Goal: Task Accomplishment & Management: Complete application form

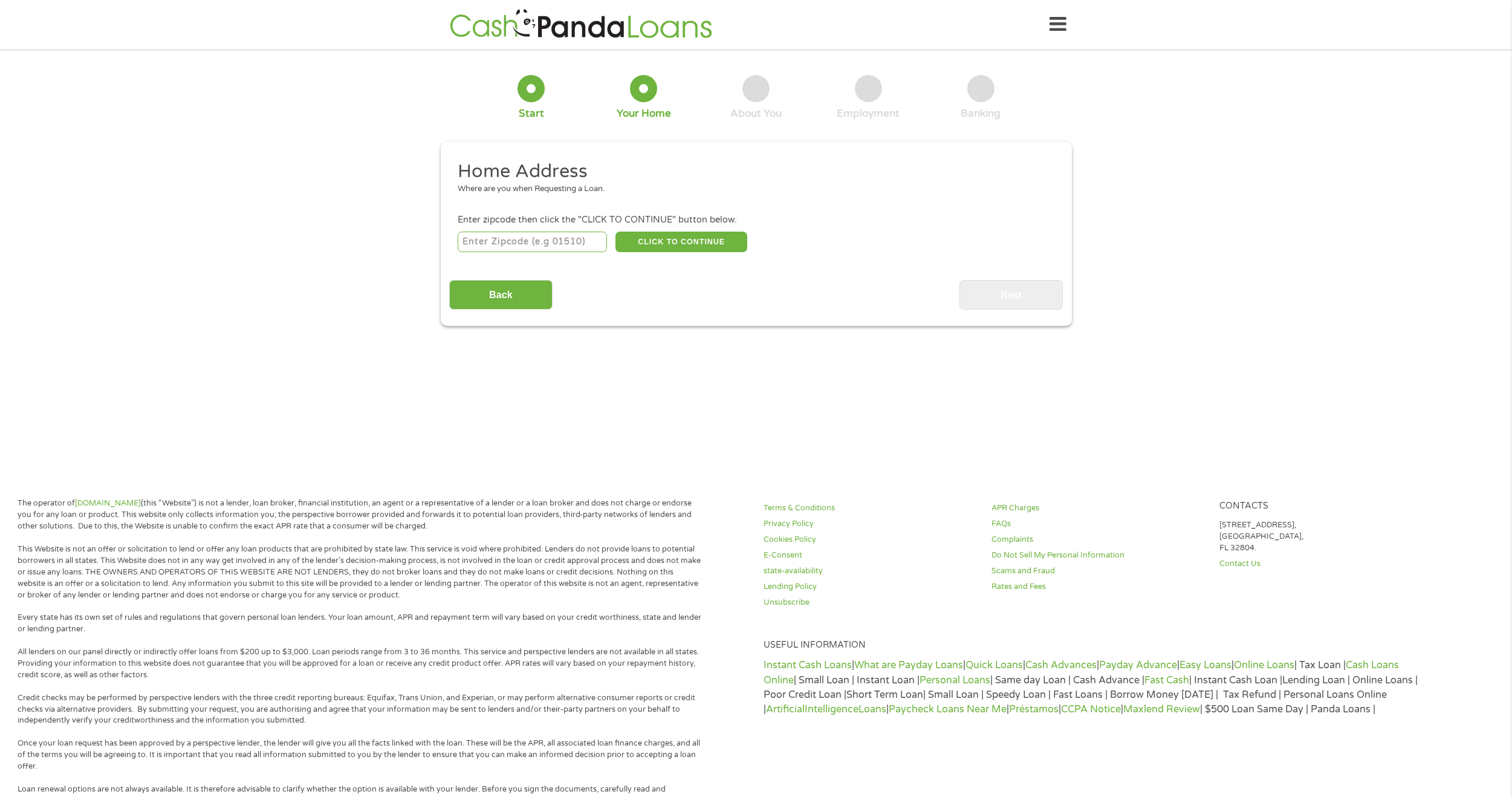
click at [547, 238] on input "number" at bounding box center [532, 241] width 149 height 20
type input "45249"
select select "[US_STATE]"
click at [663, 240] on button "CLICK TO CONTINUE" at bounding box center [681, 241] width 132 height 20
type input "45249"
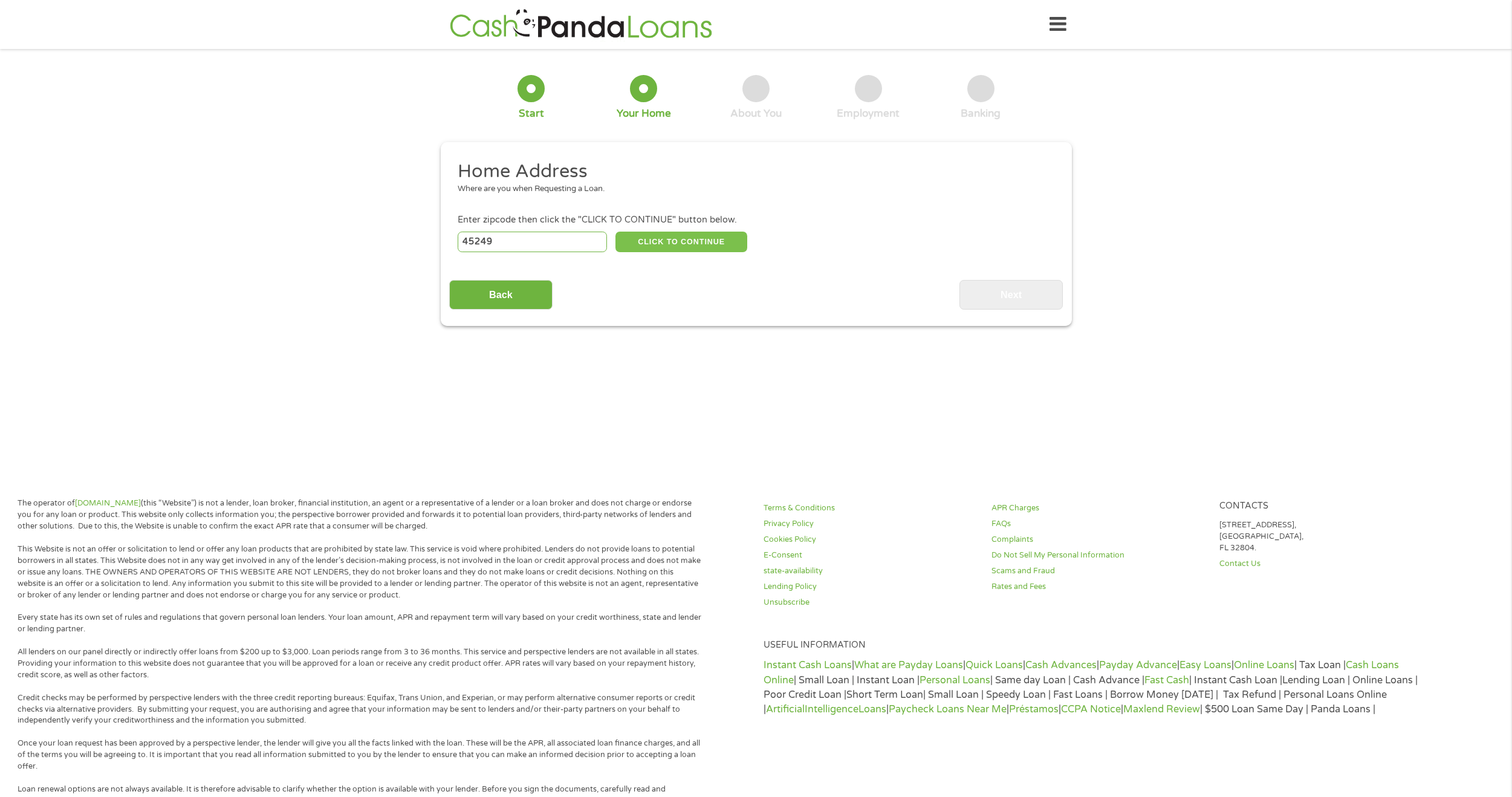
type input "[GEOGRAPHIC_DATA]"
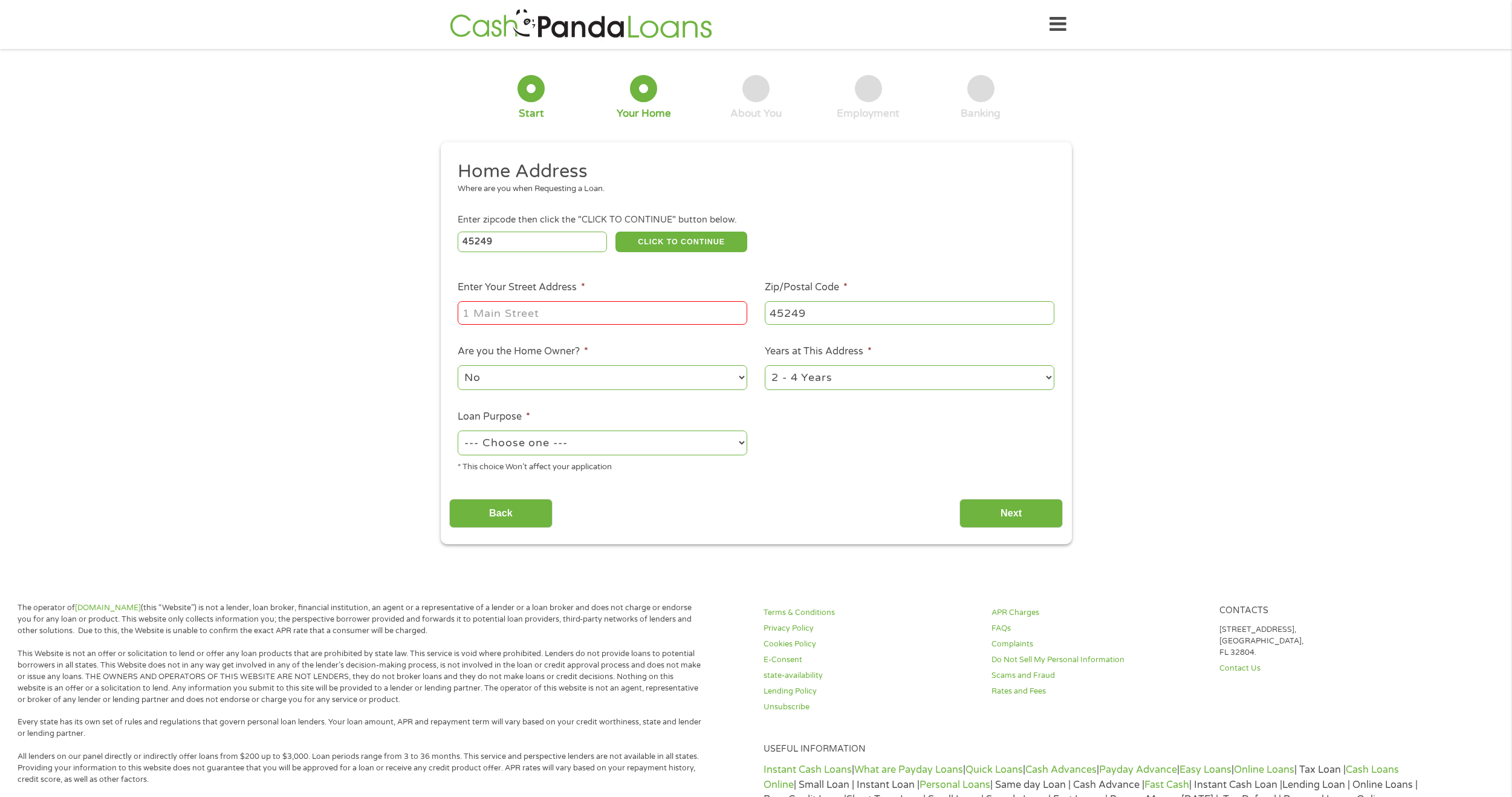
click at [548, 314] on input "Enter Your Street Address *" at bounding box center [602, 312] width 290 height 23
type input "[STREET_ADDRESS]"
click at [587, 446] on select "--- Choose one --- Pay Bills Debt Consolidation Home Improvement Major Purchase…" at bounding box center [602, 442] width 290 height 25
select select "shorttermcash"
click at [457, 430] on select "--- Choose one --- Pay Bills Debt Consolidation Home Improvement Major Purchase…" at bounding box center [602, 442] width 290 height 25
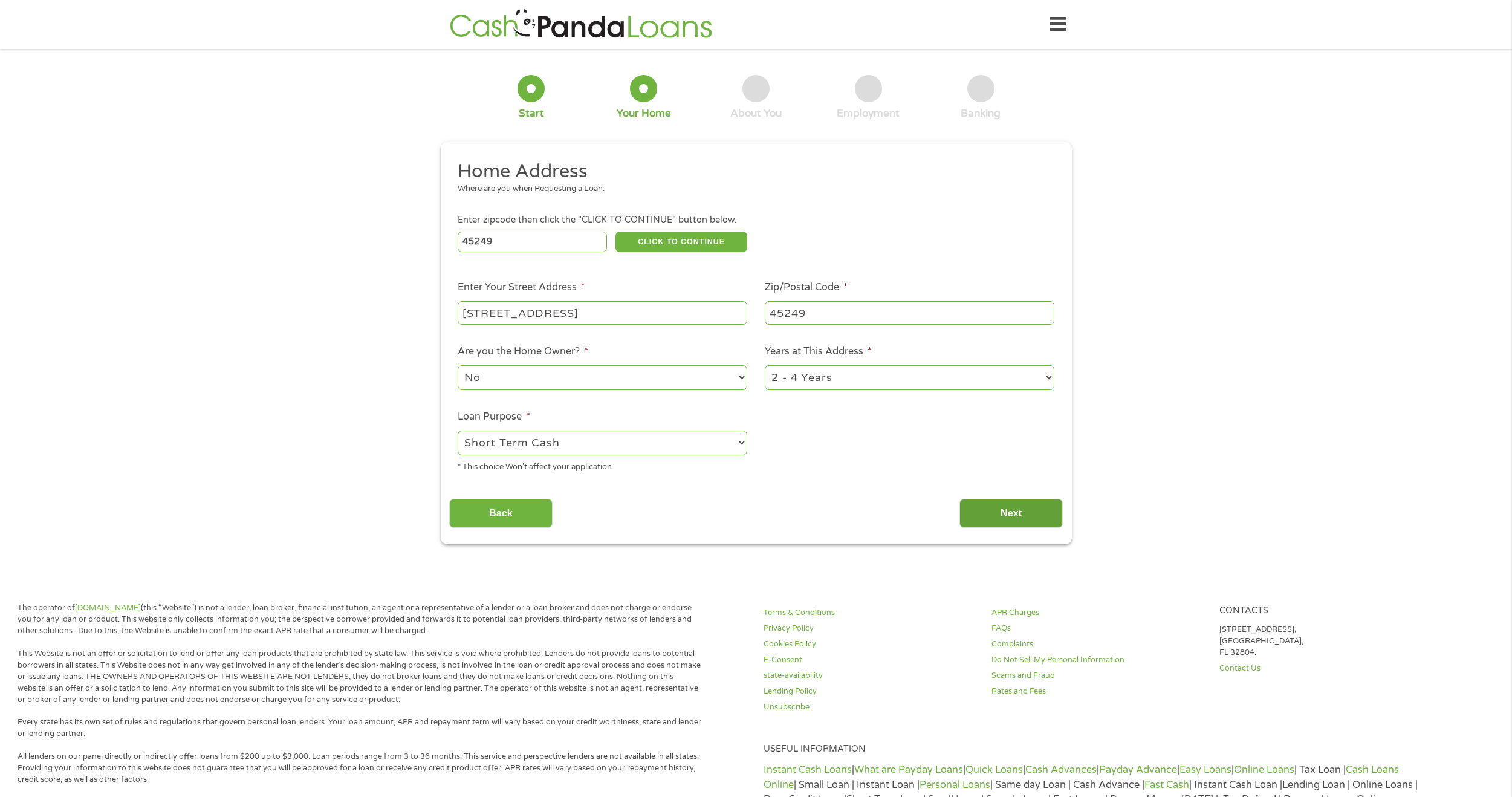
click at [1000, 513] on input "Next" at bounding box center [1011, 513] width 104 height 30
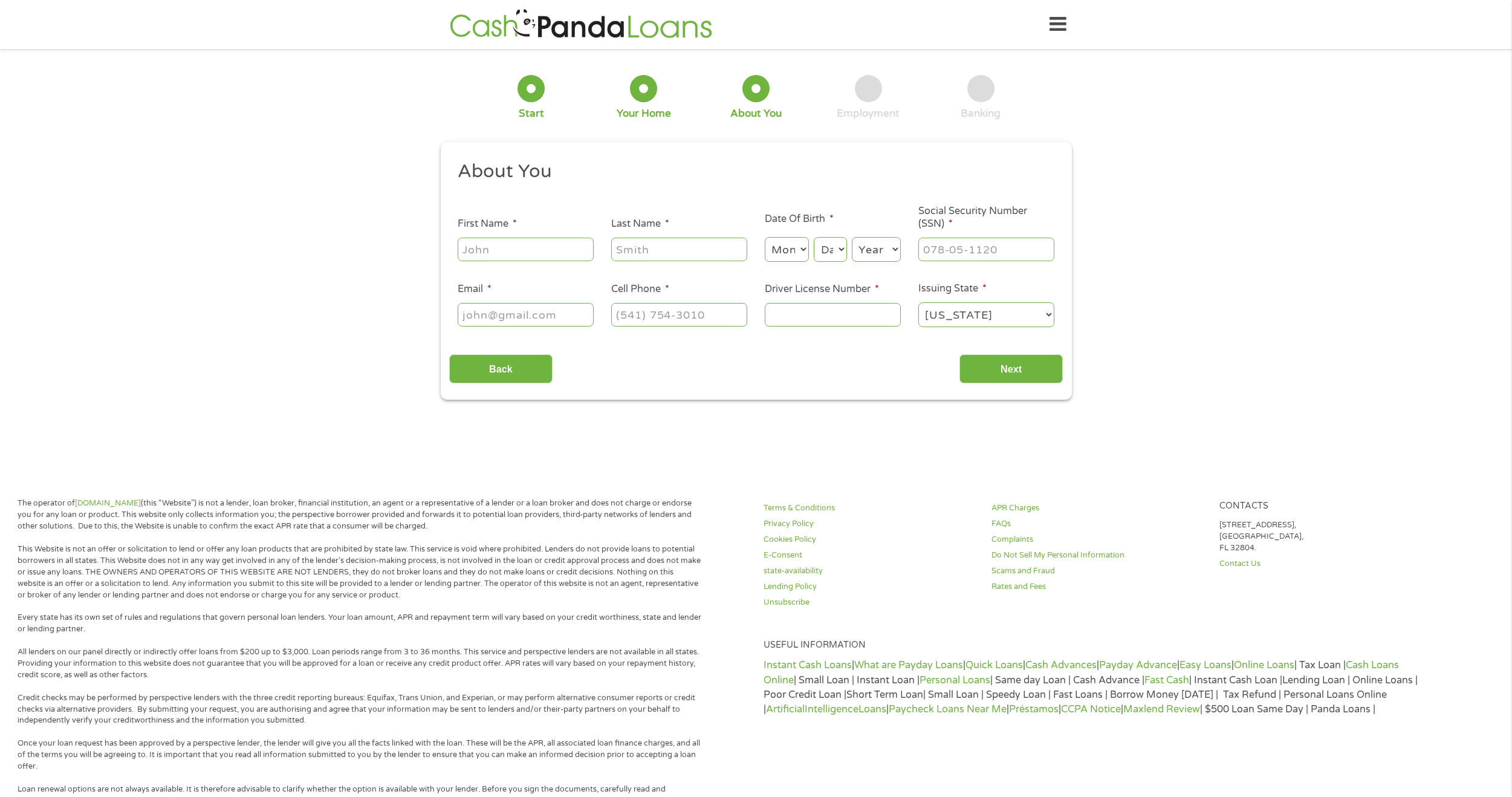
scroll to position [5, 5]
click at [512, 255] on input "First Name *" at bounding box center [525, 249] width 136 height 23
type input "[GEOGRAPHIC_DATA]"
type input "[PERSON_NAME]"
select select "5"
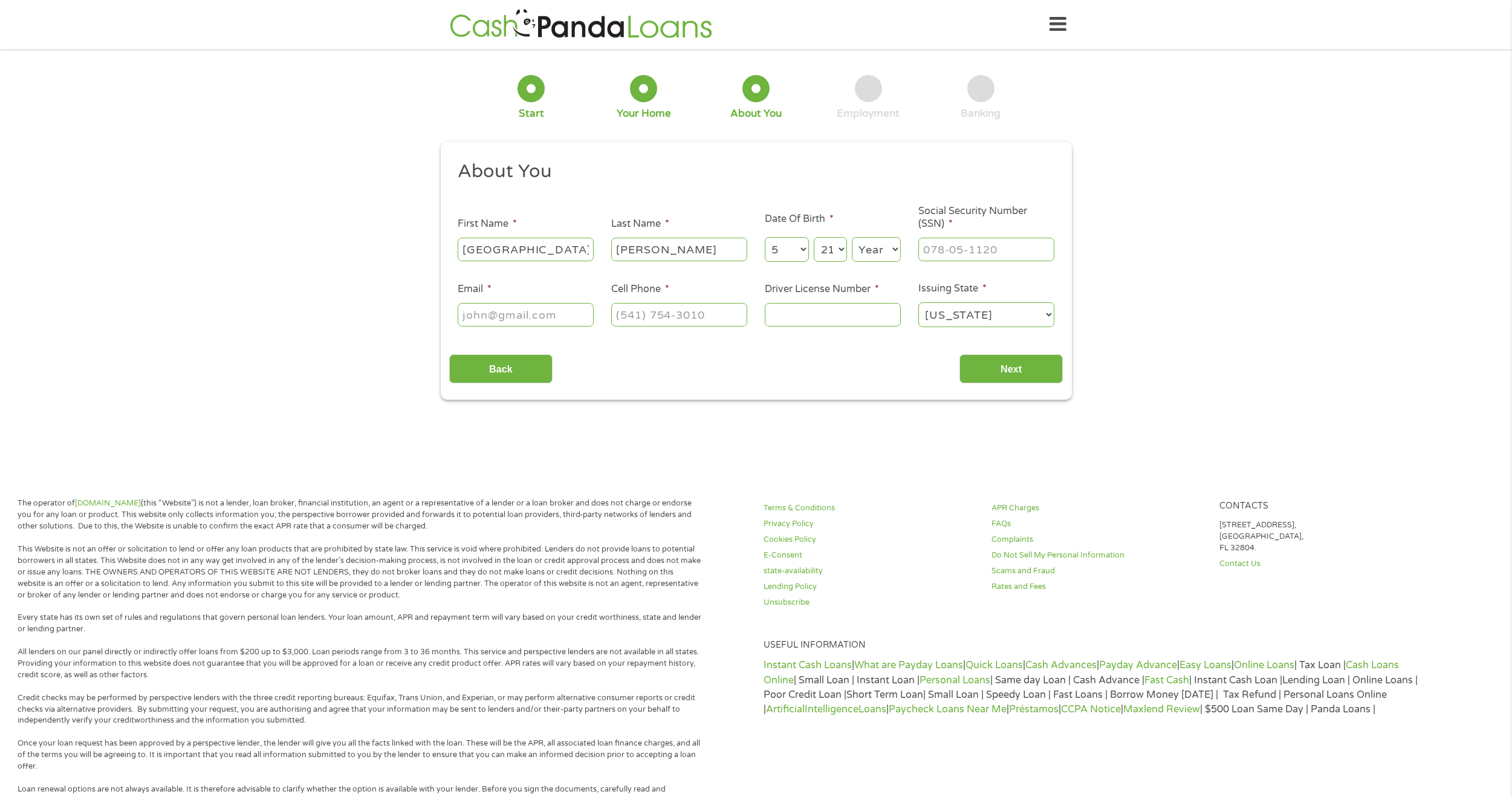
select select "22"
select select "1986"
type input "293-84-1693"
type input "[EMAIL_ADDRESS][DOMAIN_NAME]"
type input "[PHONE_NUMBER]"
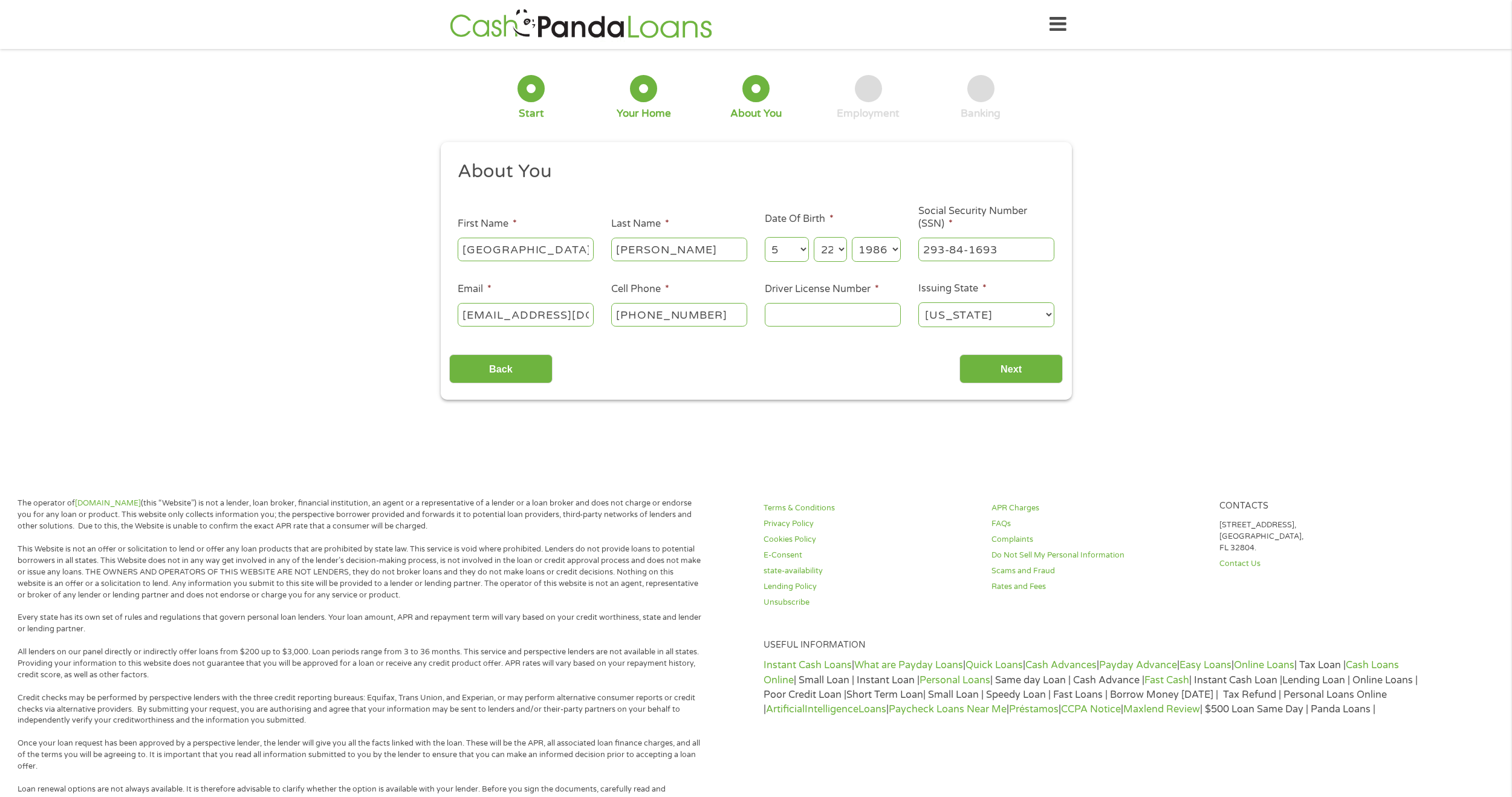
click at [829, 320] on input "Driver License Number *" at bounding box center [832, 314] width 136 height 23
type input "SK545737"
click at [995, 388] on div "This field is hidden when viewing the form gclid This field is hidden when view…" at bounding box center [756, 271] width 631 height 258
click at [1009, 369] on input "Next" at bounding box center [1011, 370] width 104 height 30
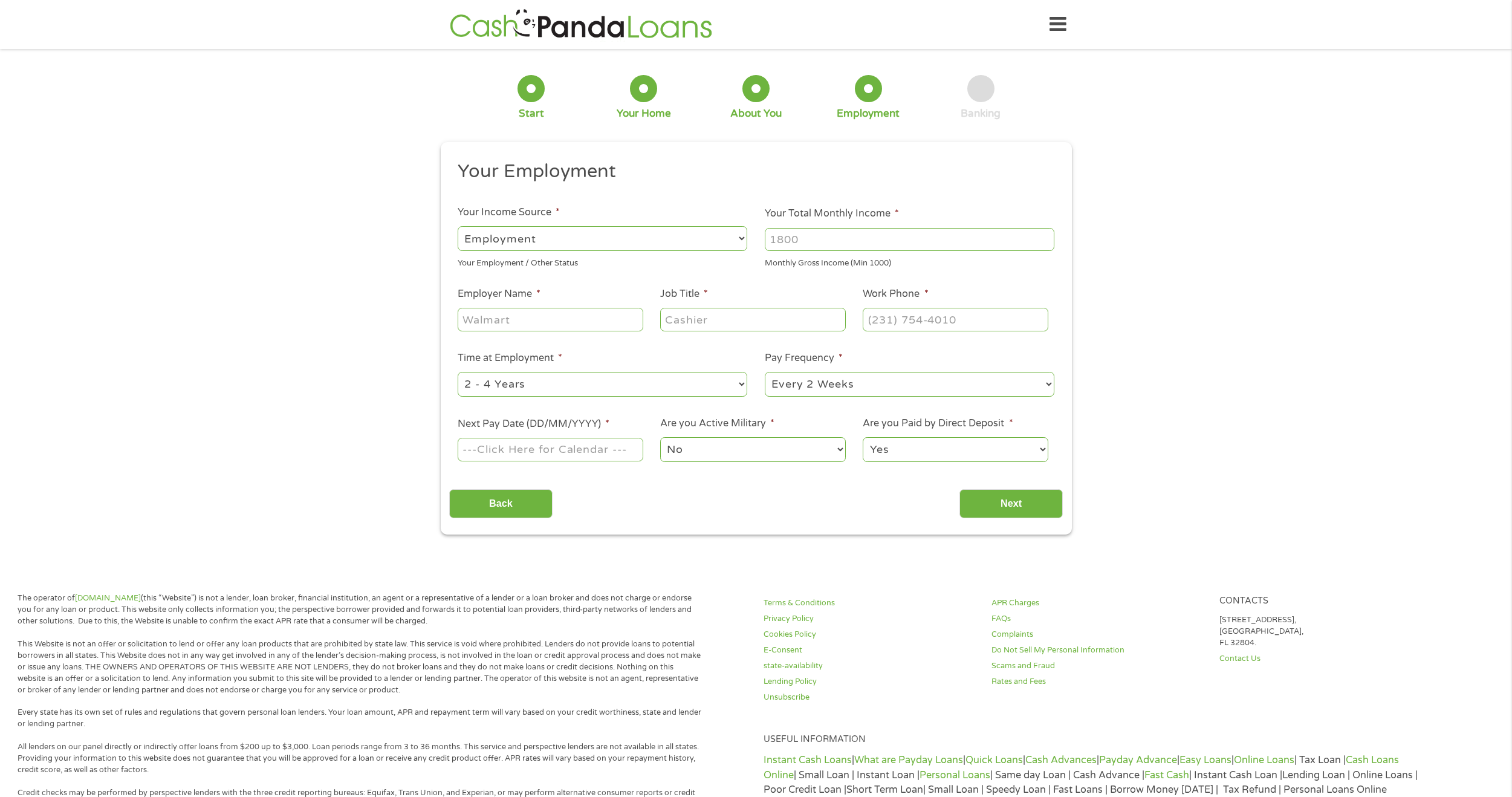
click at [822, 236] on input "Your Total Monthly Income *" at bounding box center [909, 240] width 290 height 23
type input "3500"
click at [577, 326] on input "Employer Name *" at bounding box center [549, 320] width 185 height 23
type input "[GEOGRAPHIC_DATA]"
type input "IT"
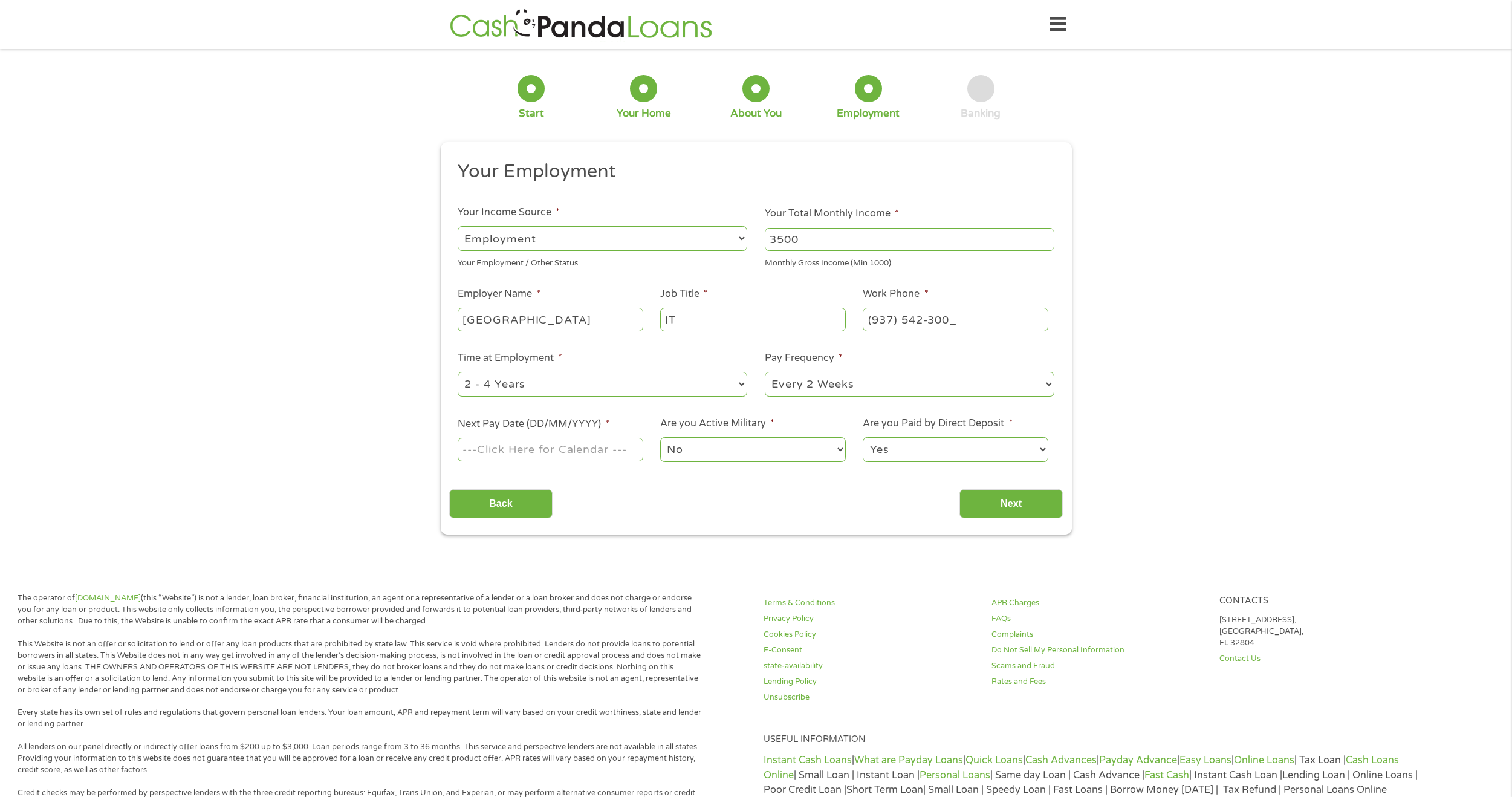
type input "[PHONE_NUMBER]"
click at [845, 376] on select "--- Choose one --- Every 2 Weeks Every Week Monthly Semi-Monthly" at bounding box center [909, 384] width 290 height 25
click at [838, 392] on select "--- Choose one --- Every 2 Weeks Every Week Monthly Semi-Monthly" at bounding box center [909, 384] width 290 height 25
click at [537, 452] on body "Home Get Loan Offer How it works FAQs Blog Cash Loans Quick Loans Online Loans …" at bounding box center [756, 620] width 1512 height 1240
click at [559, 452] on input "Next Pay Date (DD/MM/YYYY) *" at bounding box center [549, 449] width 185 height 23
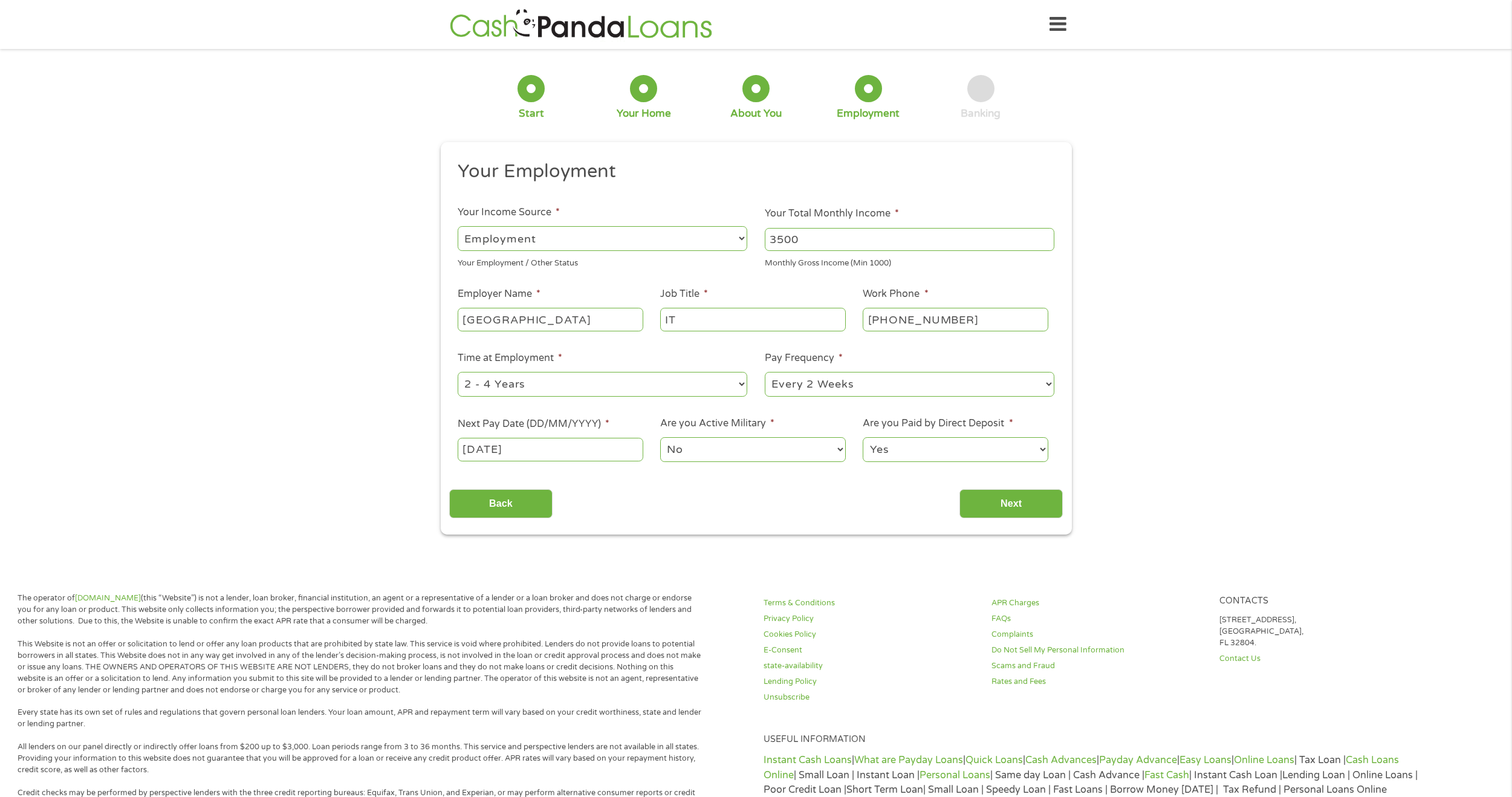
click at [500, 523] on div "This field is hidden when viewing the form gclid This field is hidden when view…" at bounding box center [756, 338] width 631 height 392
click at [558, 457] on input "[DATE]" at bounding box center [549, 449] width 185 height 23
click at [743, 452] on select "No Yes" at bounding box center [752, 449] width 185 height 25
click at [660, 437] on select "No Yes" at bounding box center [752, 449] width 185 height 25
click at [561, 441] on input "[DATE]" at bounding box center [549, 449] width 185 height 23
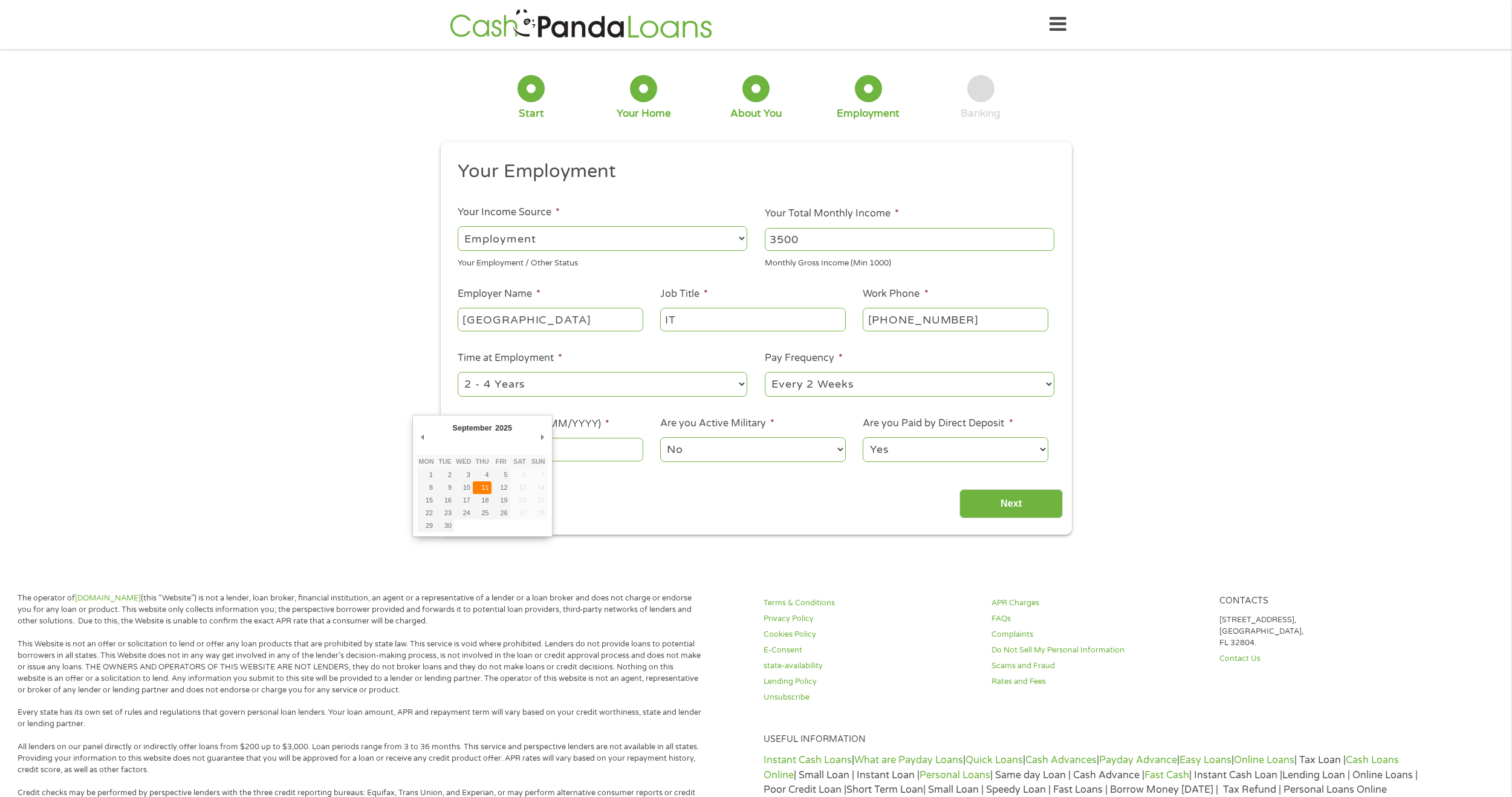
type input "[DATE]"
click at [968, 455] on select "Yes No" at bounding box center [955, 449] width 185 height 25
click at [863, 437] on select "Yes No" at bounding box center [955, 449] width 185 height 25
click at [1007, 501] on input "Next" at bounding box center [1011, 504] width 104 height 30
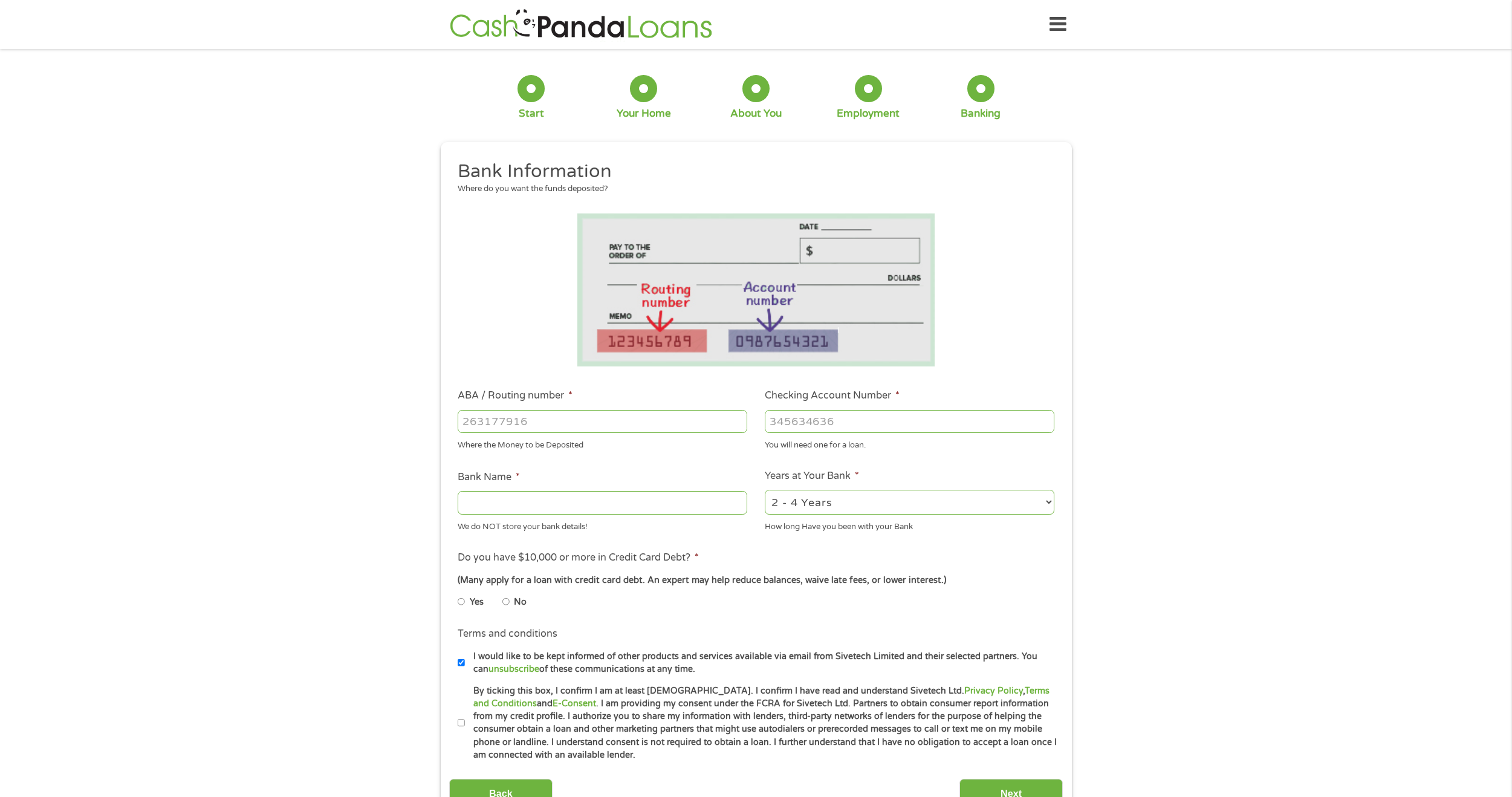
click at [552, 415] on input "ABA / Routing number *" at bounding box center [602, 421] width 290 height 23
click at [561, 430] on input "ABA / Routing number *" at bounding box center [602, 421] width 290 height 23
type input "044000024"
type input "HUNTINGTON NATIONAL BANK"
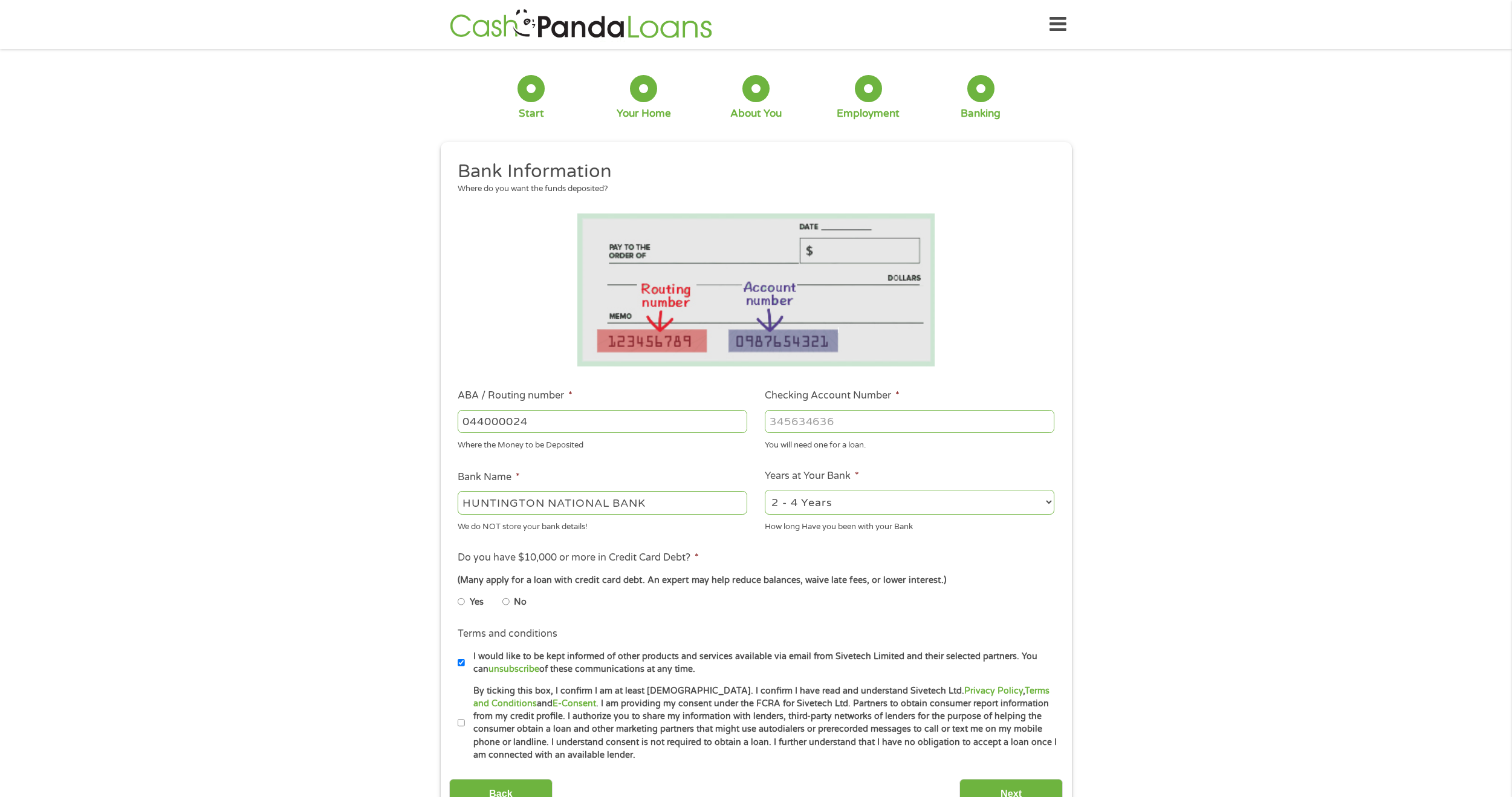
type input "044000024"
type input "02690447356"
click at [1210, 452] on div "1 Start 2 Your Home 3 About You 4 Employment 5 Banking 6 This field is hidden w…" at bounding box center [756, 441] width 1512 height 767
click at [932, 505] on select "2 - 4 Years 6 - 12 Months 1 - 2 Years Over 4 Years" at bounding box center [909, 502] width 290 height 25
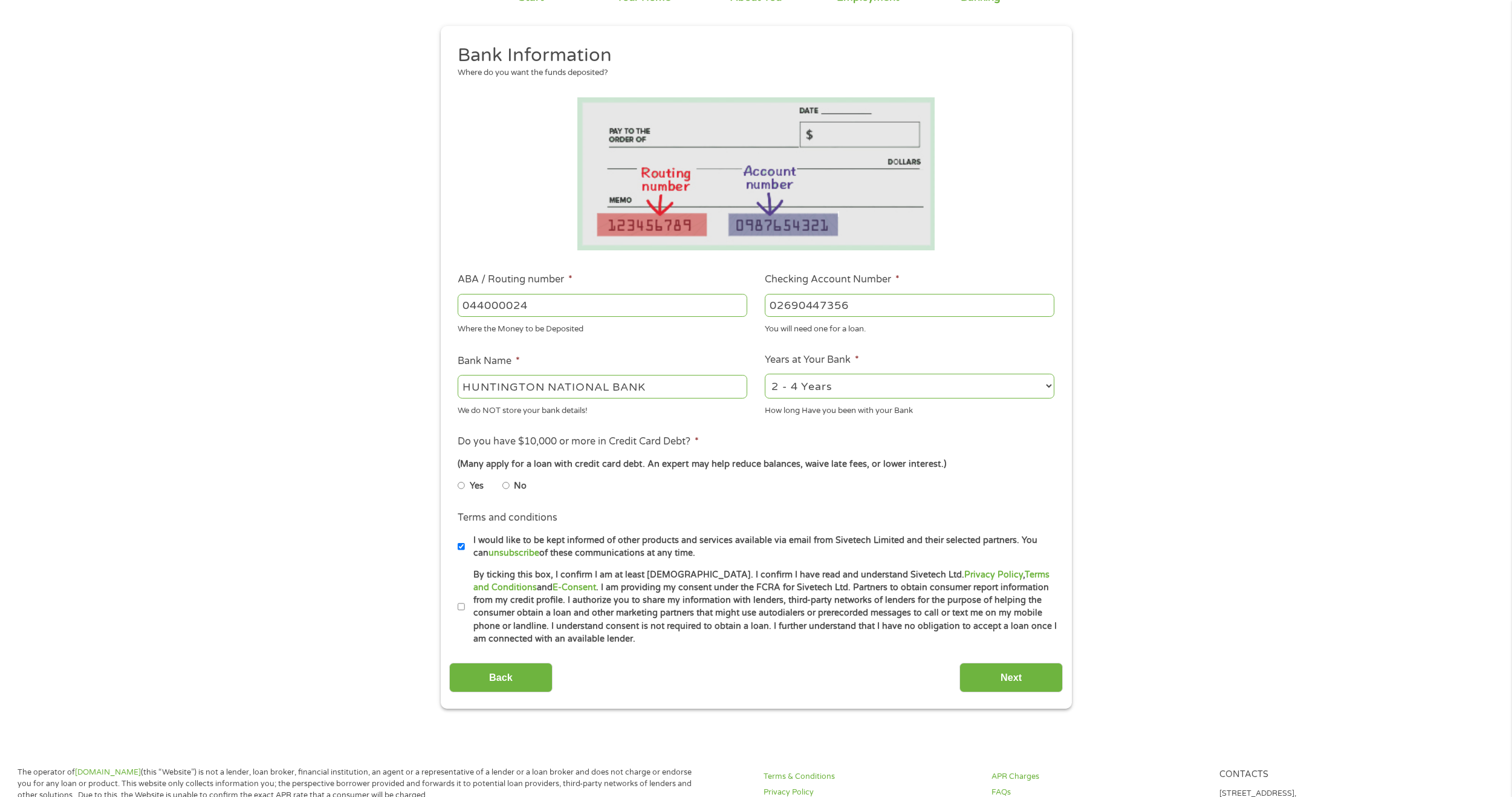
scroll to position [121, 0]
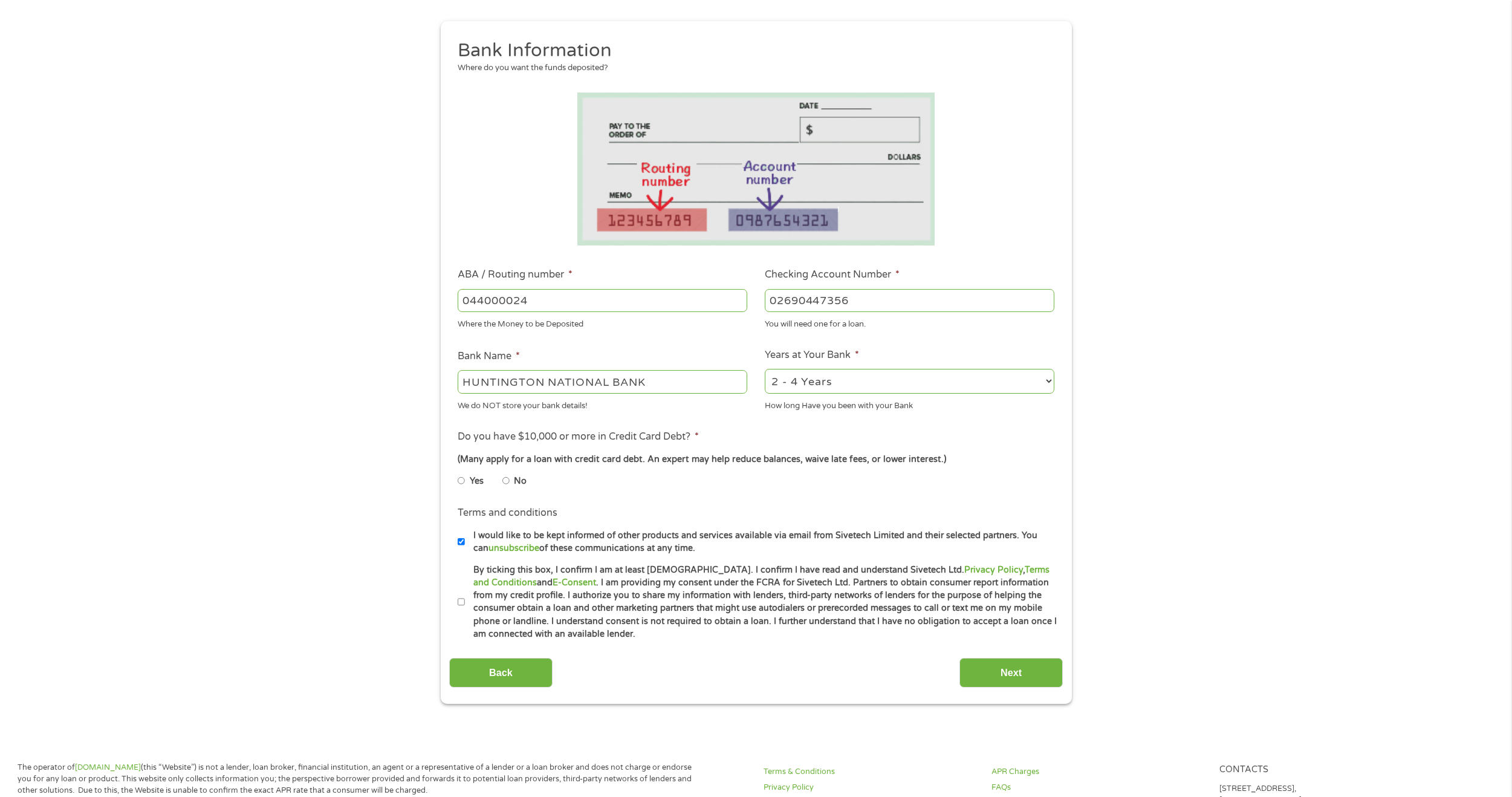
click at [509, 477] on input "No" at bounding box center [505, 481] width 7 height 19
radio input "true"
click at [462, 544] on input "I would like to be kept informed of other products and services available via e…" at bounding box center [461, 542] width 7 height 19
checkbox input "false"
click at [460, 607] on input "By ticking this box, I confirm I am at least [DEMOGRAPHIC_DATA]. I confirm I ha…" at bounding box center [461, 602] width 7 height 19
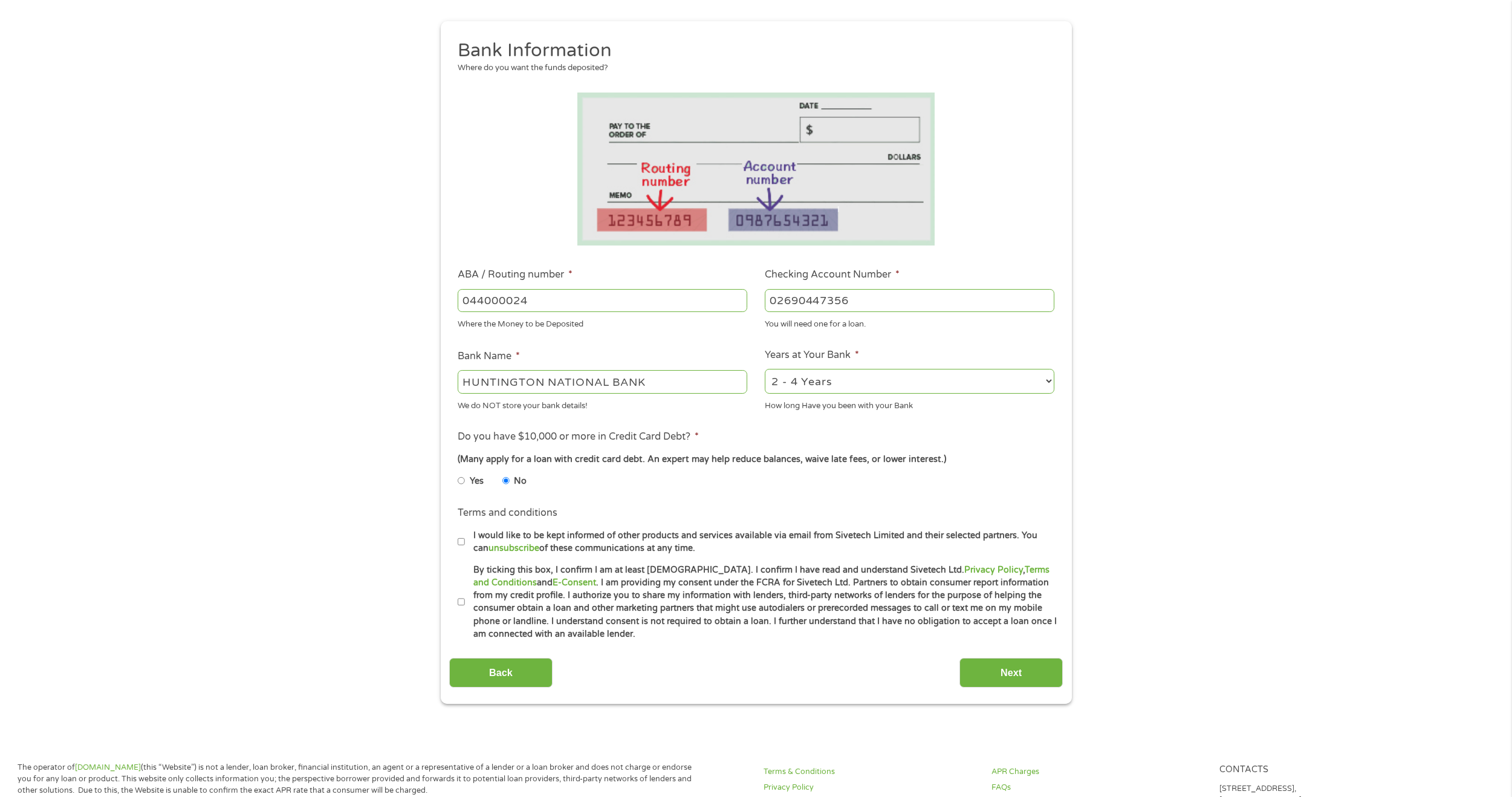
checkbox input "true"
click at [1021, 664] on input "Next" at bounding box center [1011, 673] width 104 height 30
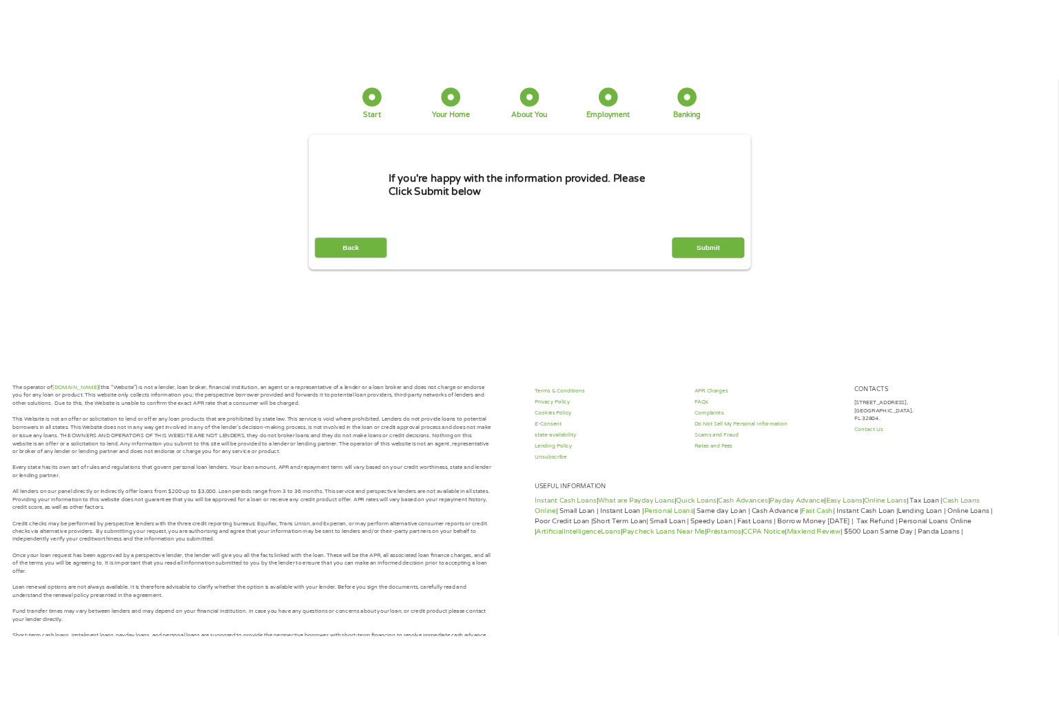
scroll to position [0, 0]
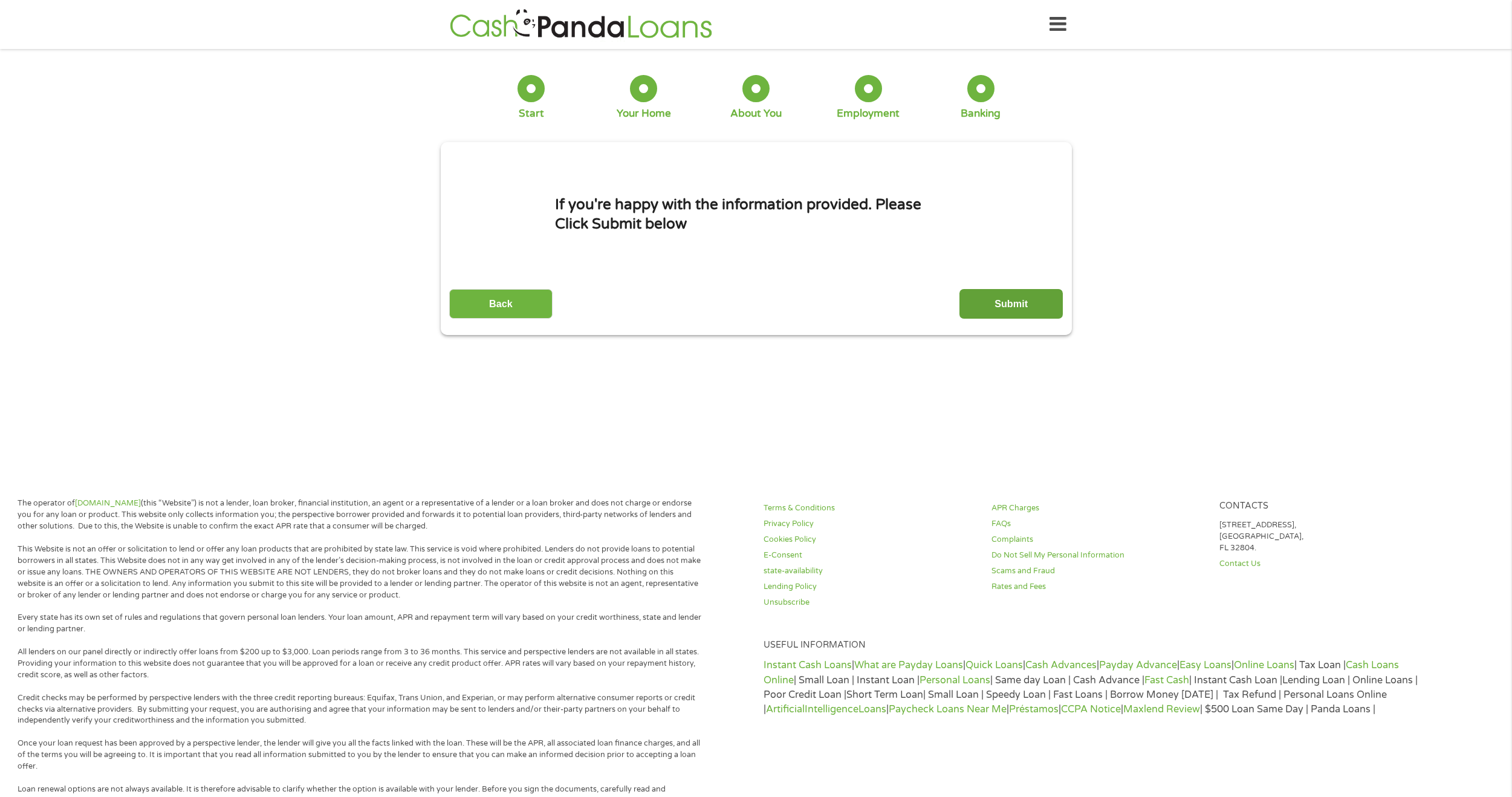
click at [1000, 303] on input "Submit" at bounding box center [1011, 304] width 104 height 30
